Goal: Task Accomplishment & Management: Manage account settings

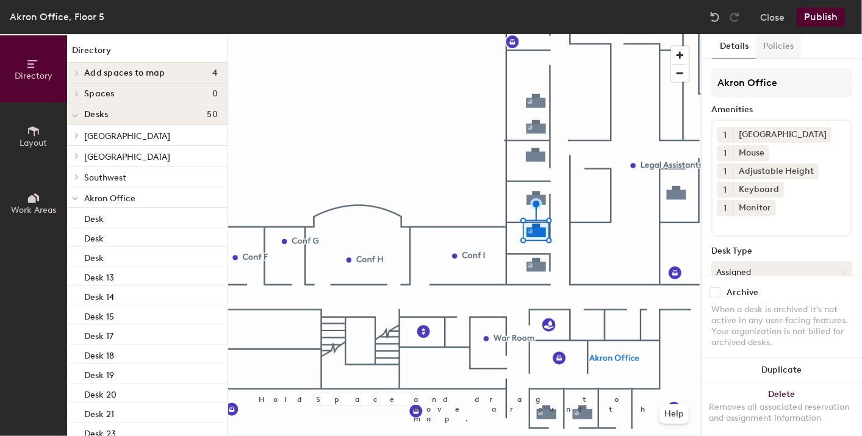
click at [775, 45] on button "Policies" at bounding box center [778, 46] width 45 height 25
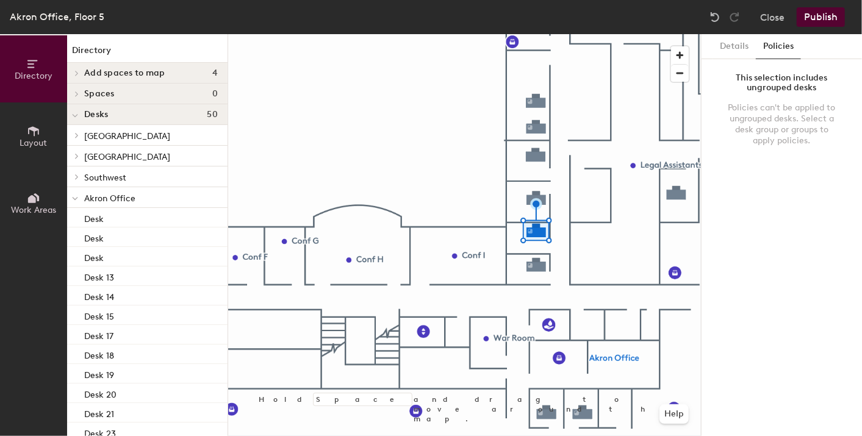
click at [786, 88] on div "This selection includes ungrouped desks" at bounding box center [782, 83] width 112 height 20
click at [736, 46] on button "Details" at bounding box center [733, 46] width 43 height 25
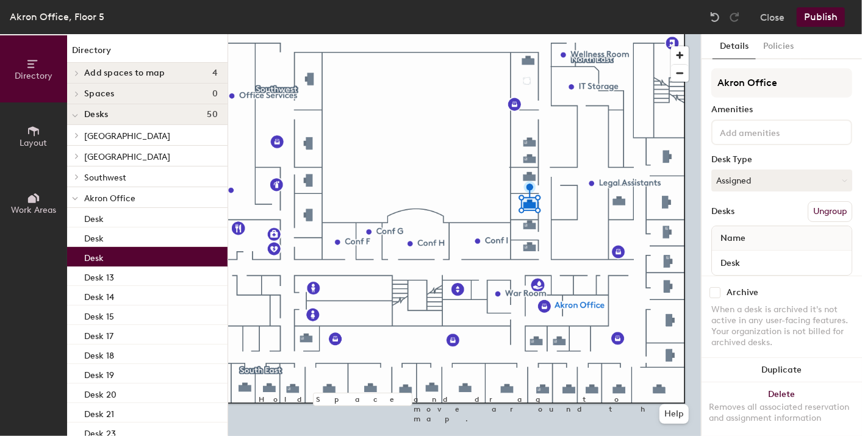
click at [90, 256] on p "Desk" at bounding box center [94, 256] width 20 height 14
click at [98, 256] on p "Desk" at bounding box center [94, 256] width 20 height 14
click at [111, 257] on div "Desk" at bounding box center [147, 257] width 160 height 20
click at [780, 46] on button "Policies" at bounding box center [778, 46] width 45 height 25
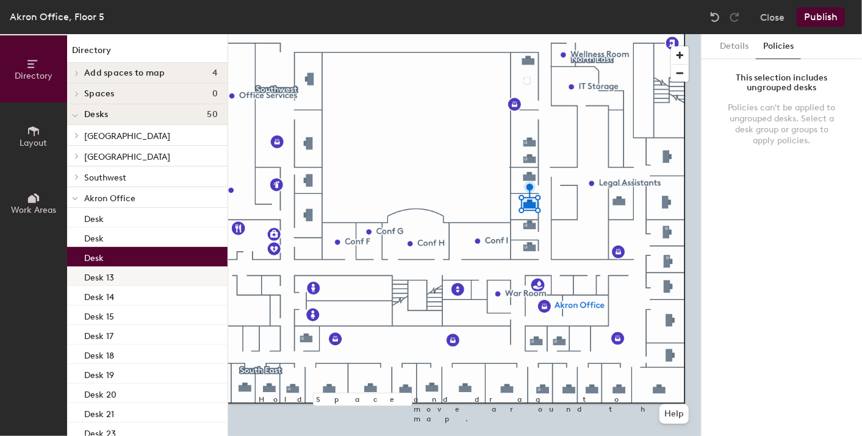
click at [106, 271] on p "Desk 13" at bounding box center [99, 276] width 30 height 14
click at [106, 259] on div "Desk" at bounding box center [147, 257] width 160 height 20
click at [108, 257] on div "Desk" at bounding box center [147, 257] width 160 height 20
click at [739, 40] on button "Details" at bounding box center [733, 46] width 43 height 25
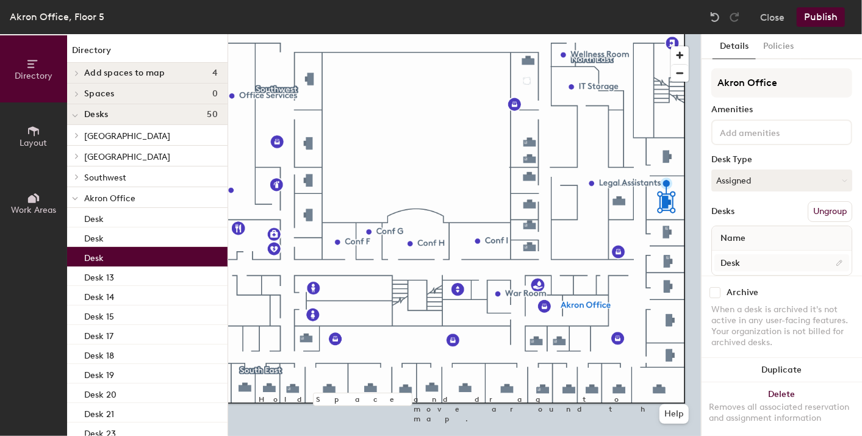
scroll to position [25, 0]
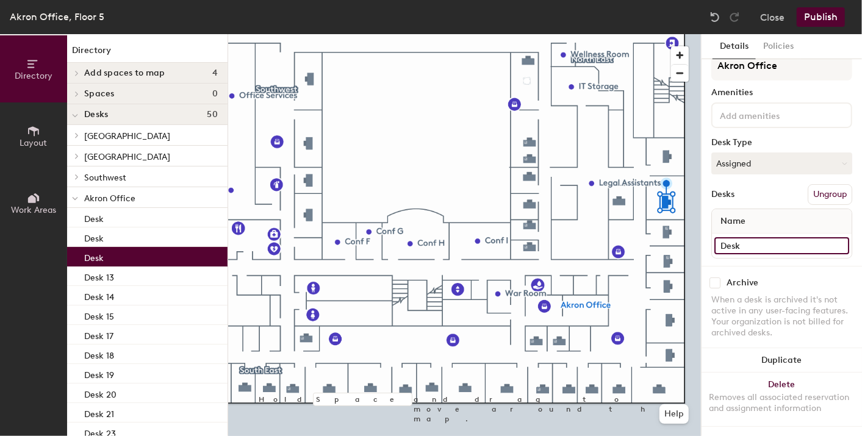
click at [833, 237] on input "Desk" at bounding box center [781, 245] width 135 height 17
click at [769, 238] on input "Desk" at bounding box center [781, 245] width 135 height 17
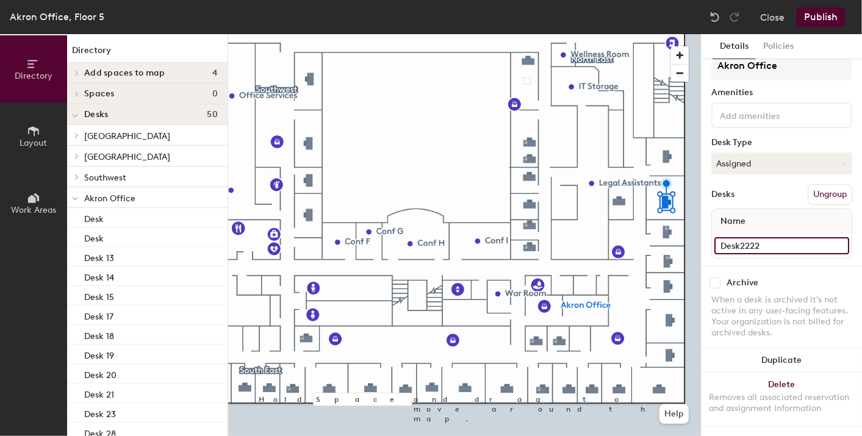
type input "Desk2222"
click at [753, 184] on div "Desks Ungroup" at bounding box center [781, 194] width 141 height 21
click at [816, 26] on button "Publish" at bounding box center [821, 17] width 48 height 20
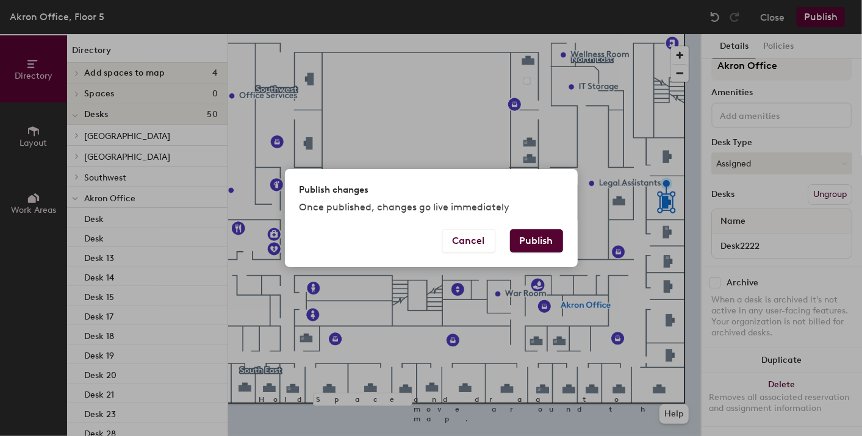
click at [550, 247] on button "Publish" at bounding box center [536, 240] width 53 height 23
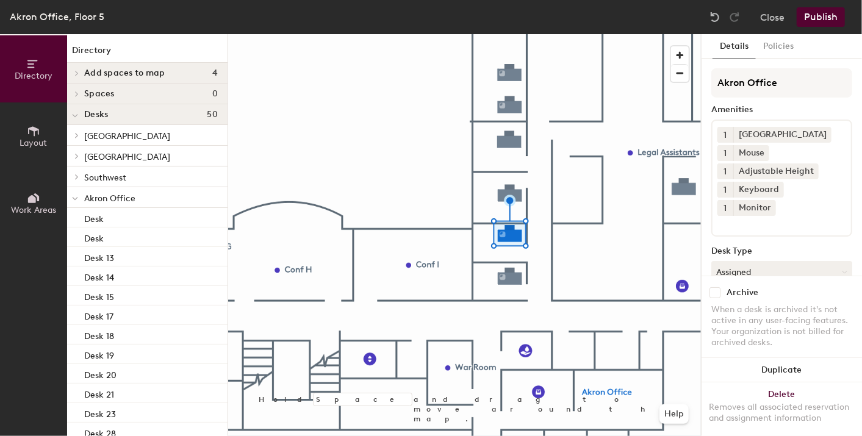
scroll to position [117, 0]
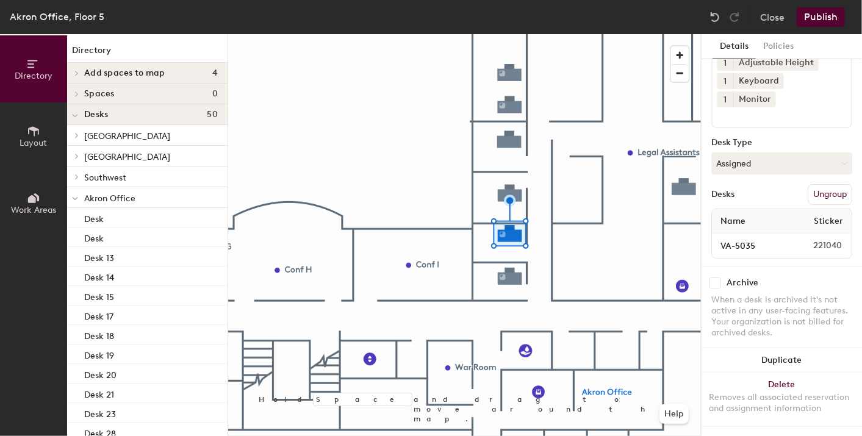
click at [717, 278] on input "checkbox" at bounding box center [714, 283] width 11 height 11
click at [716, 278] on input "checkbox" at bounding box center [714, 283] width 11 height 11
checkbox input "false"
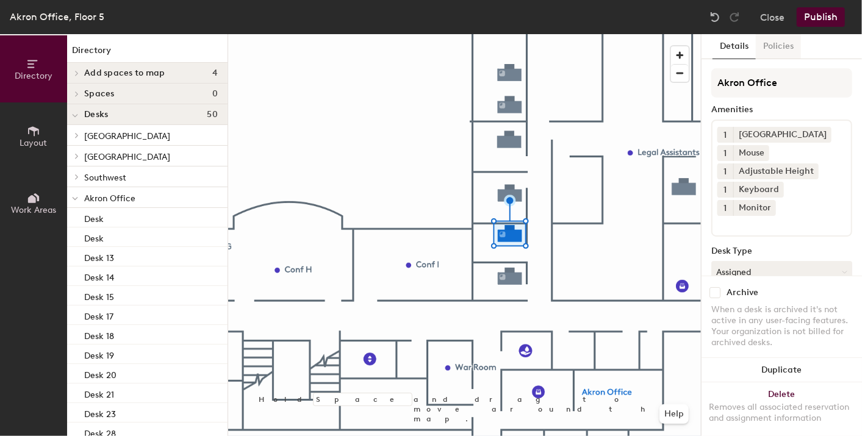
click at [764, 52] on button "Policies" at bounding box center [778, 46] width 45 height 25
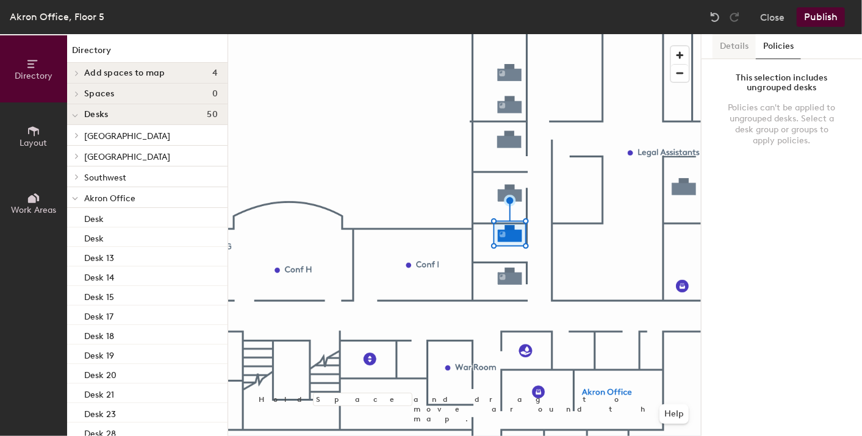
click at [735, 49] on button "Details" at bounding box center [733, 46] width 43 height 25
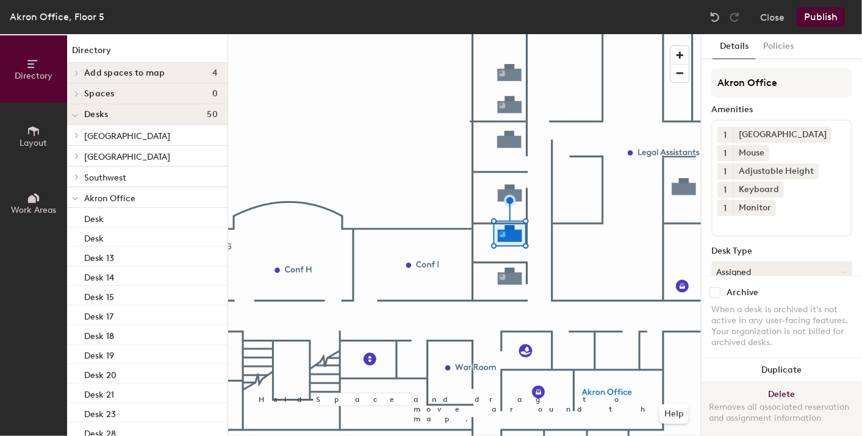
scroll to position [117, 0]
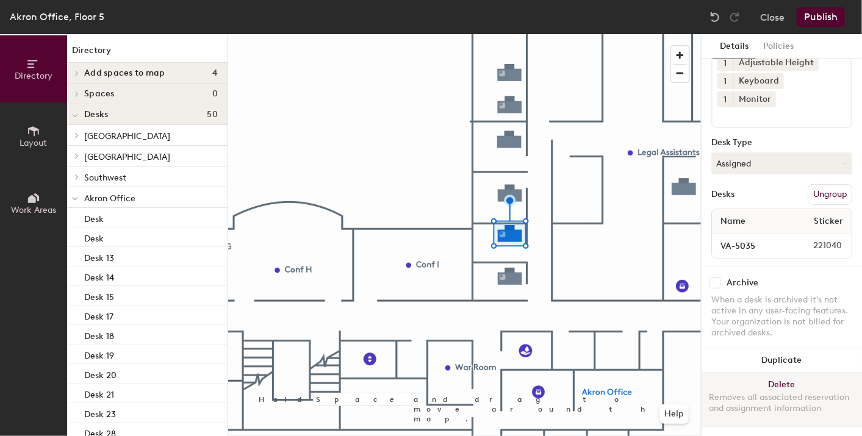
click at [784, 376] on button "Delete Removes all associated reservation and assignment information" at bounding box center [782, 400] width 160 height 54
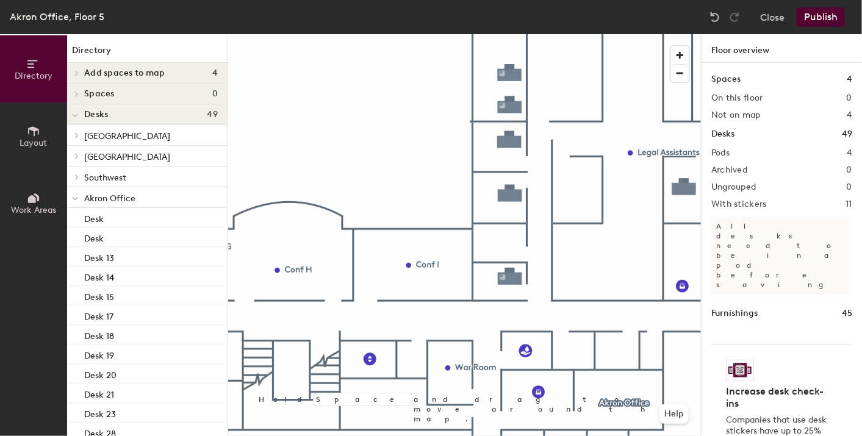
click at [34, 135] on icon at bounding box center [33, 131] width 11 height 10
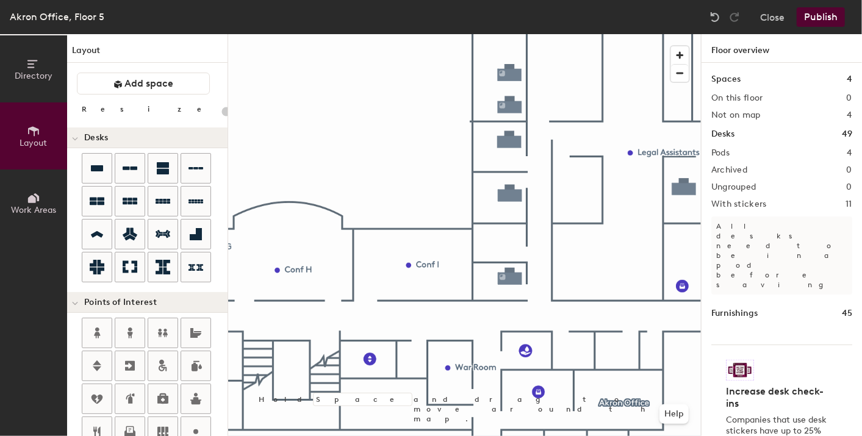
click at [817, 13] on button "Publish" at bounding box center [821, 17] width 48 height 20
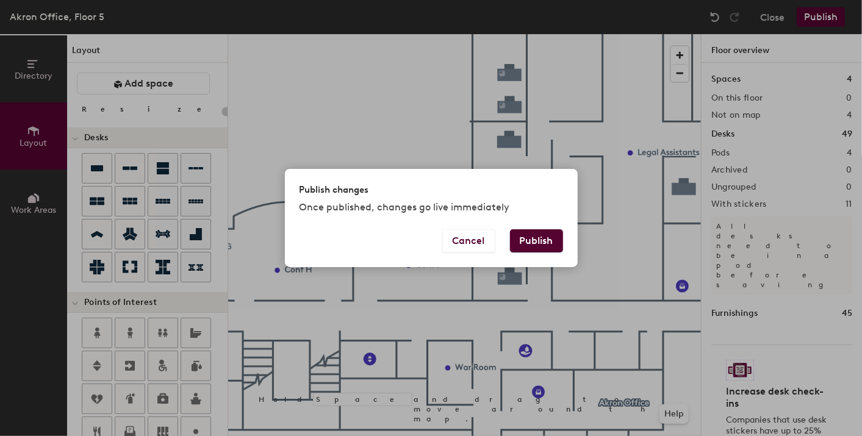
click at [529, 242] on button "Publish" at bounding box center [536, 240] width 53 height 23
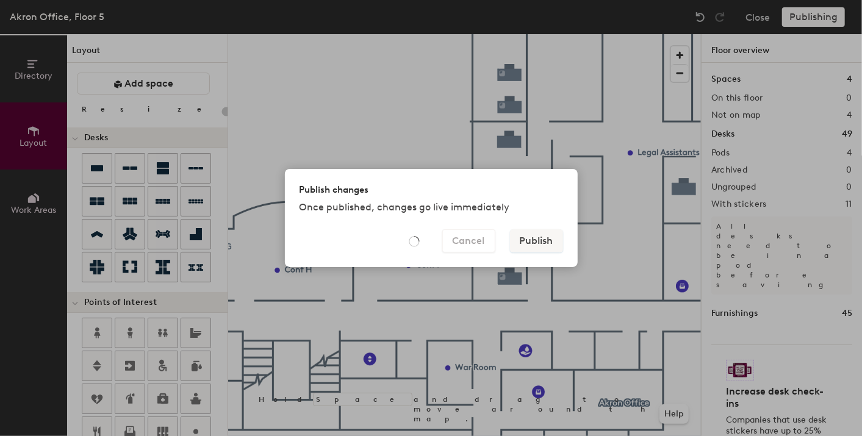
type input "20"
